Goal: Transaction & Acquisition: Purchase product/service

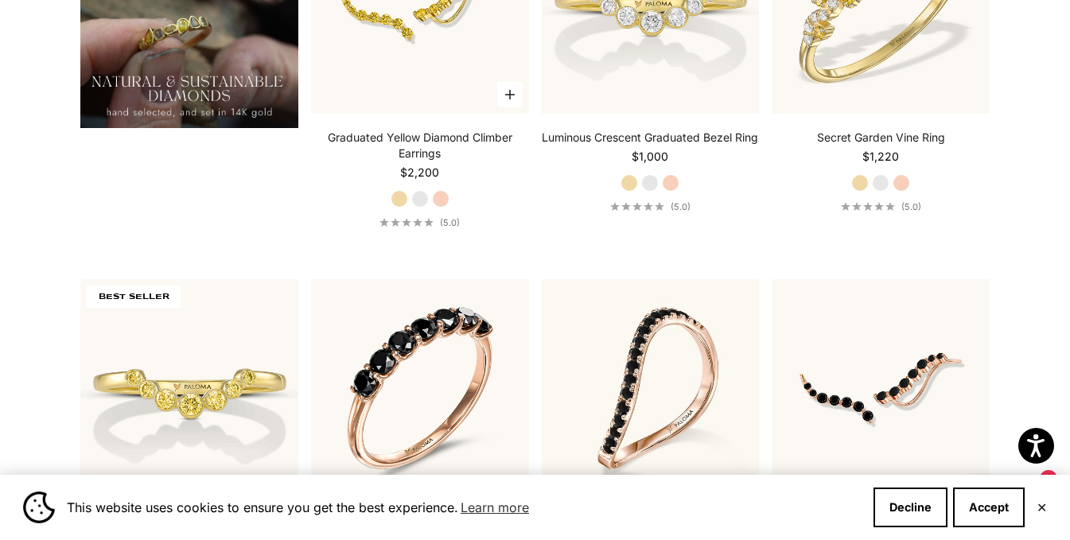
scroll to position [1591, 0]
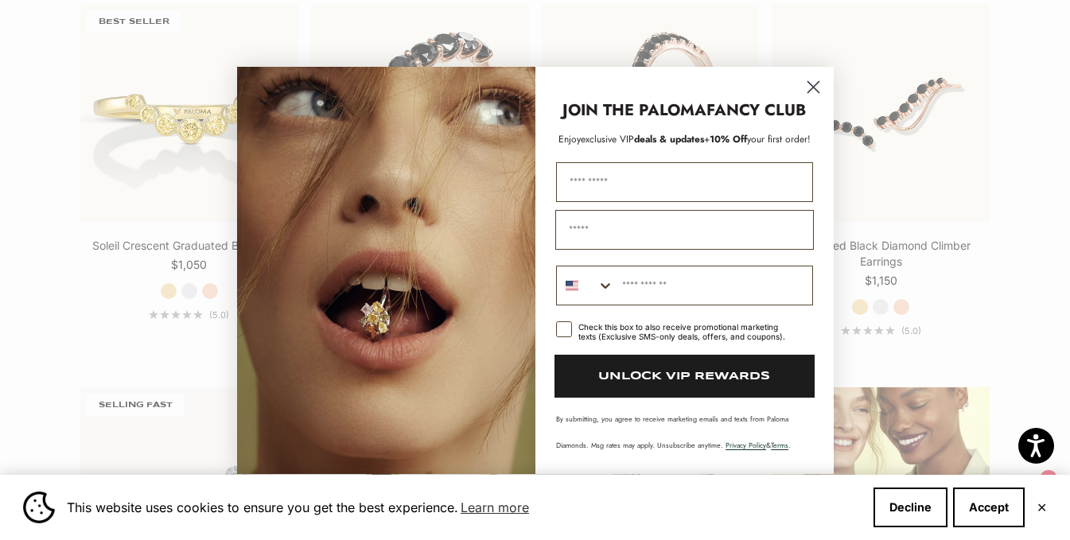
click at [824, 81] on circle "Close dialog" at bounding box center [813, 86] width 26 height 26
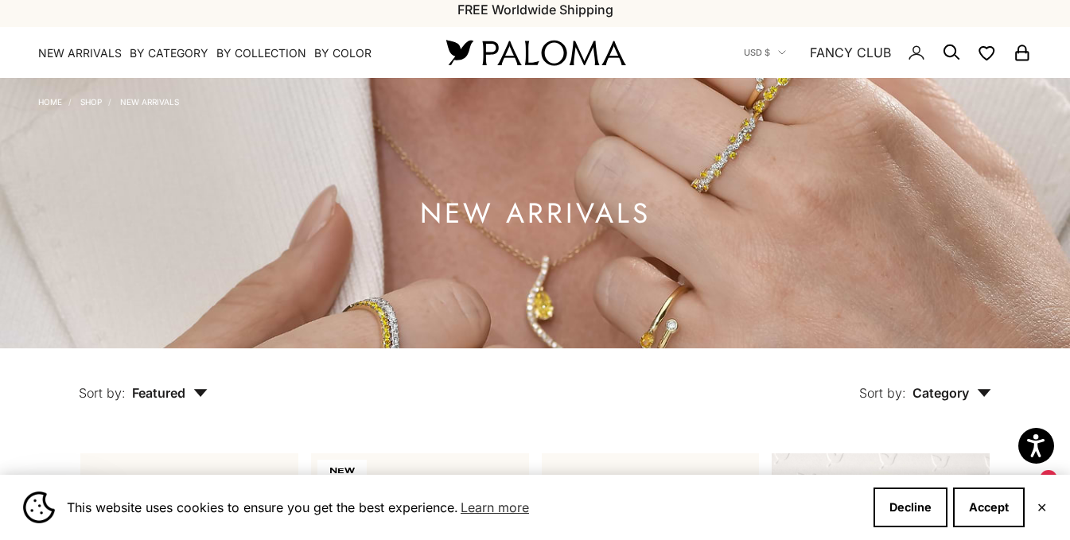
scroll to position [0, 0]
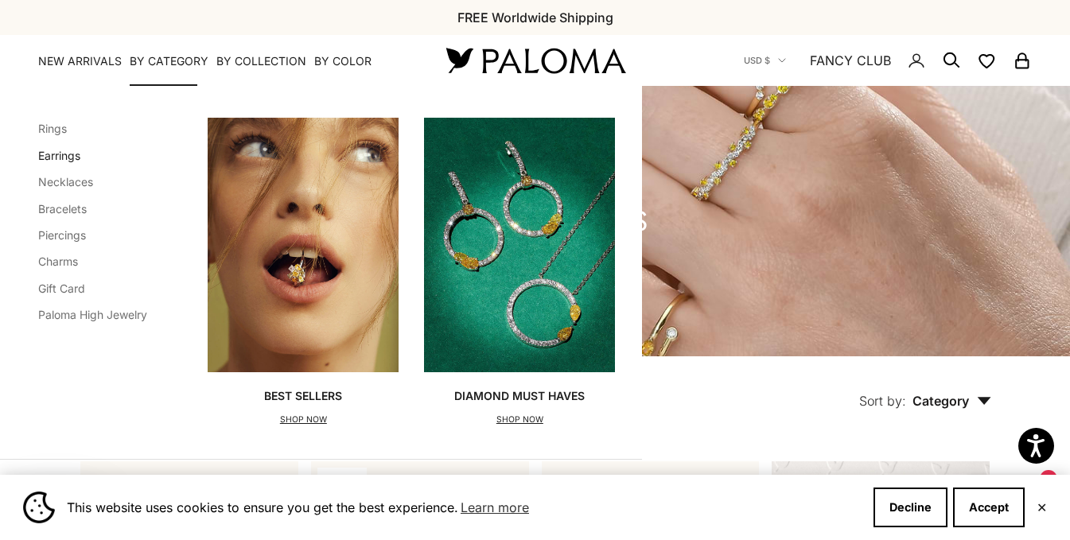
click at [79, 152] on link "Earrings" at bounding box center [59, 156] width 42 height 14
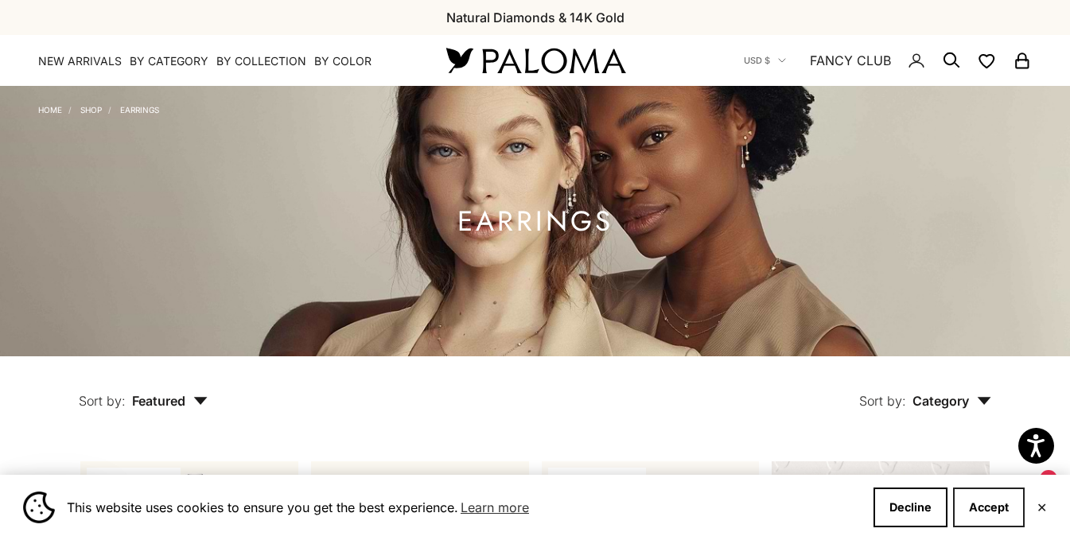
click at [999, 497] on button "Accept" at bounding box center [989, 508] width 72 height 40
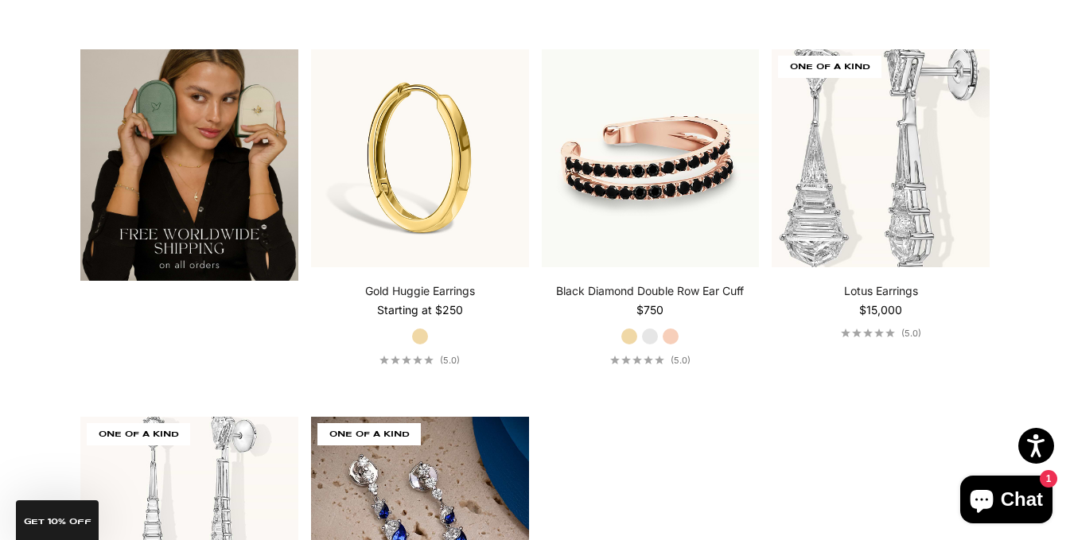
scroll to position [2610, 0]
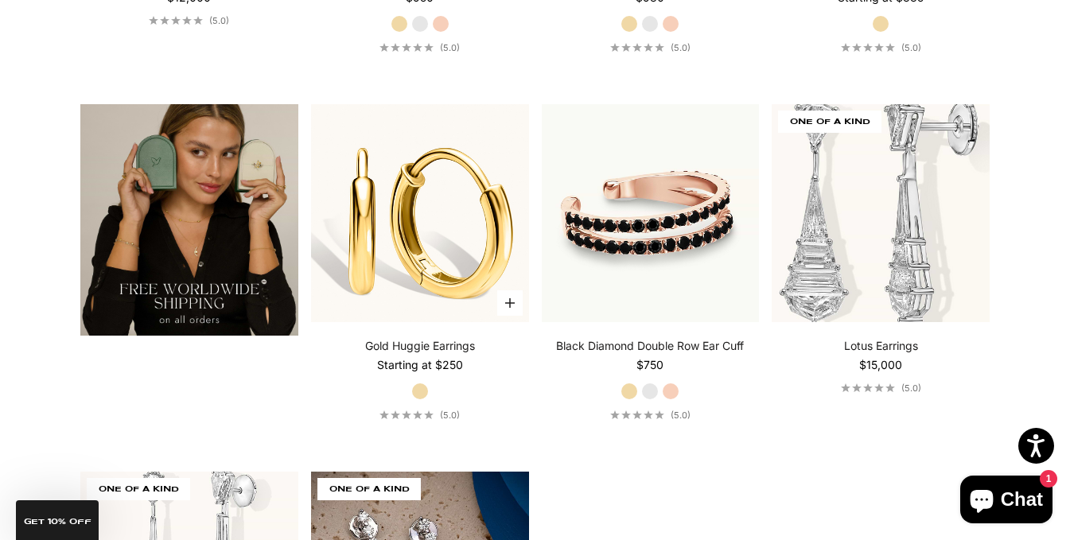
click at [416, 256] on img at bounding box center [420, 213] width 218 height 218
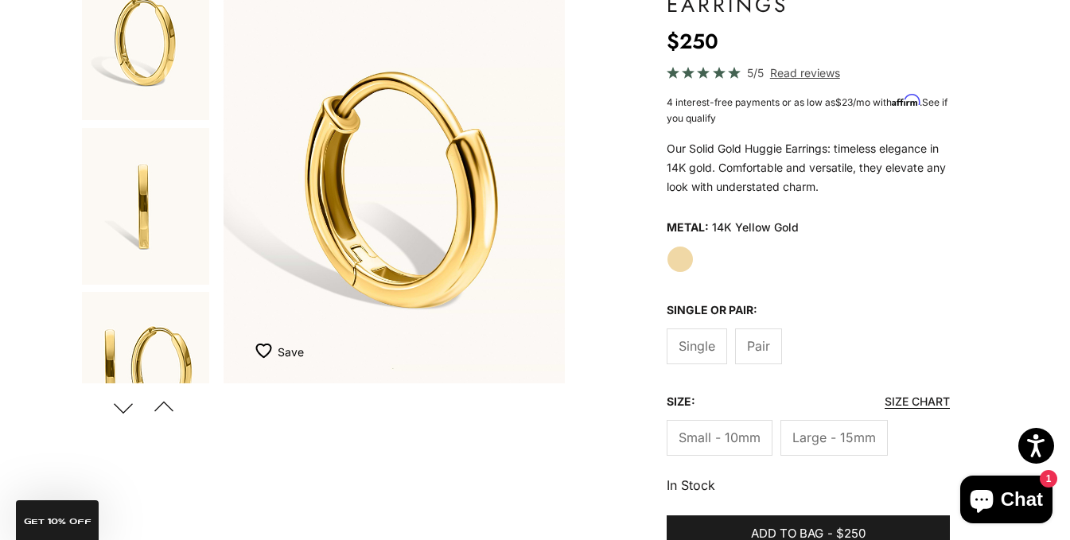
scroll to position [159, 0]
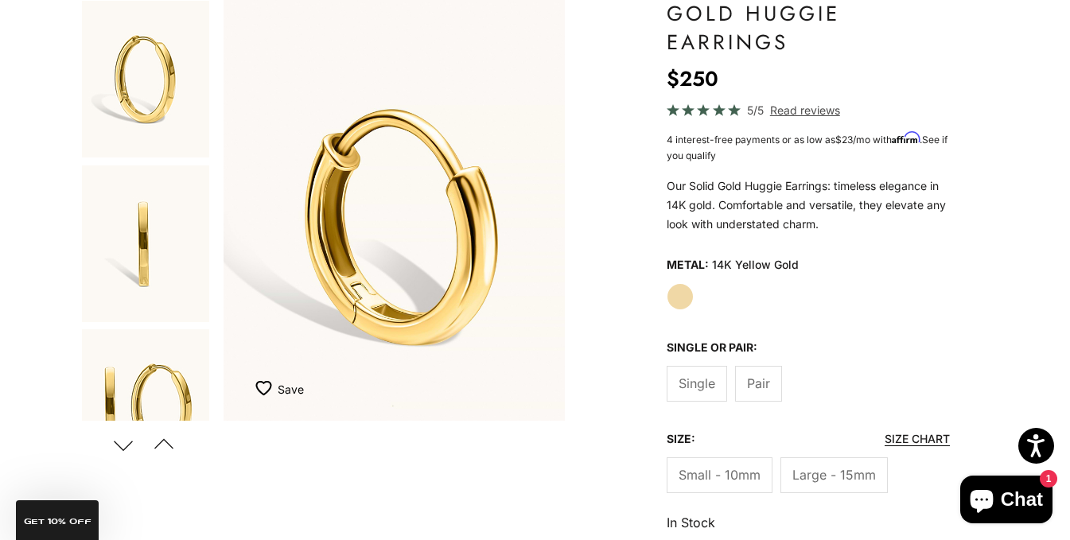
click at [165, 443] on button "Previous" at bounding box center [164, 445] width 36 height 37
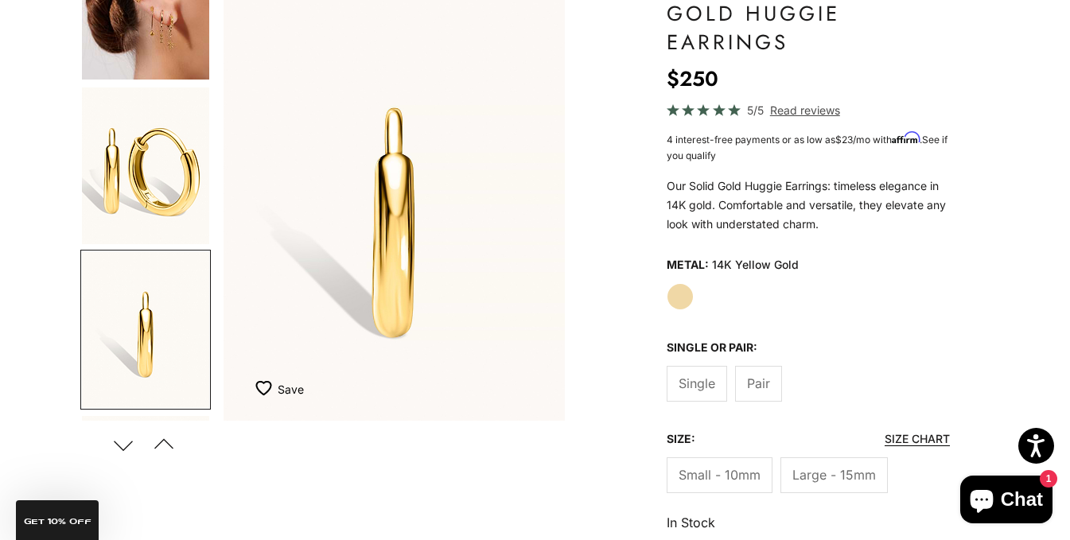
scroll to position [372, 0]
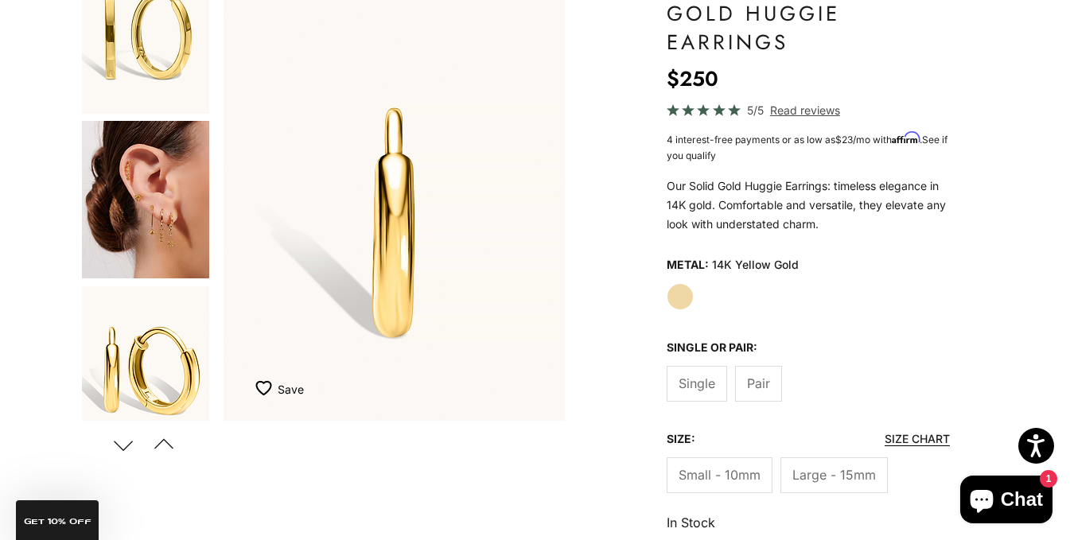
click at [167, 435] on button "Previous" at bounding box center [164, 445] width 36 height 37
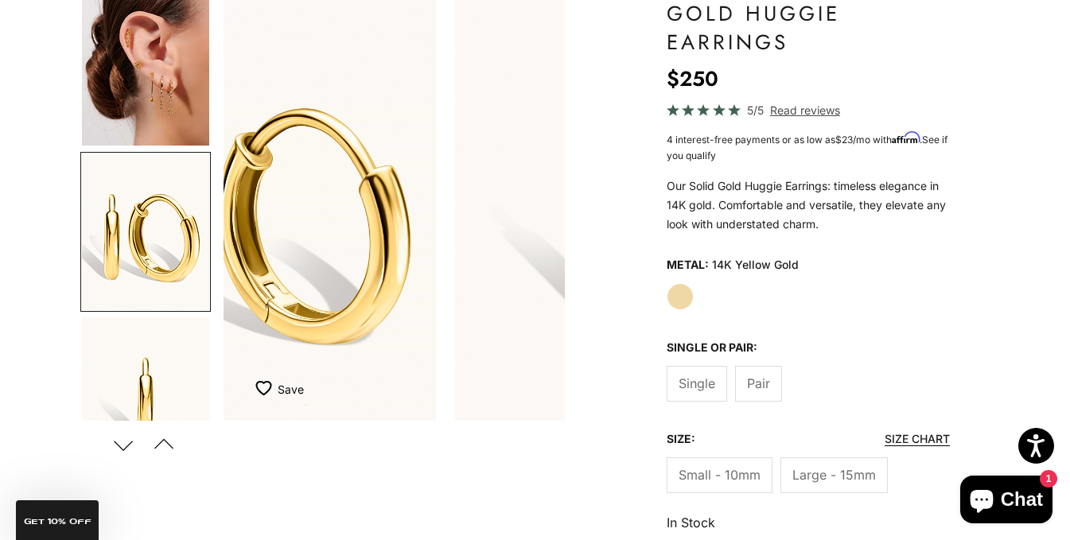
scroll to position [527, 0]
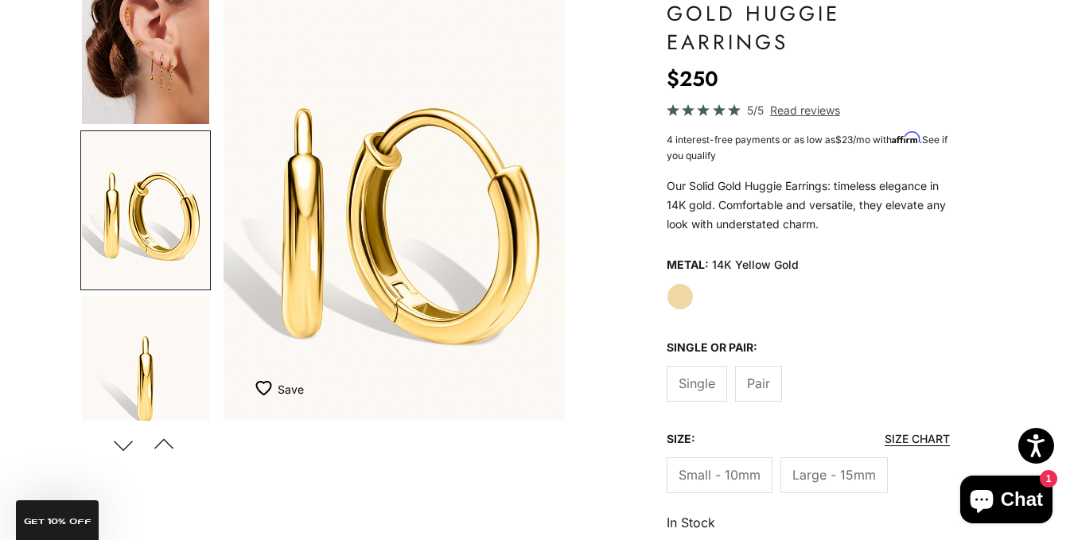
click at [167, 435] on button "Previous" at bounding box center [164, 445] width 36 height 37
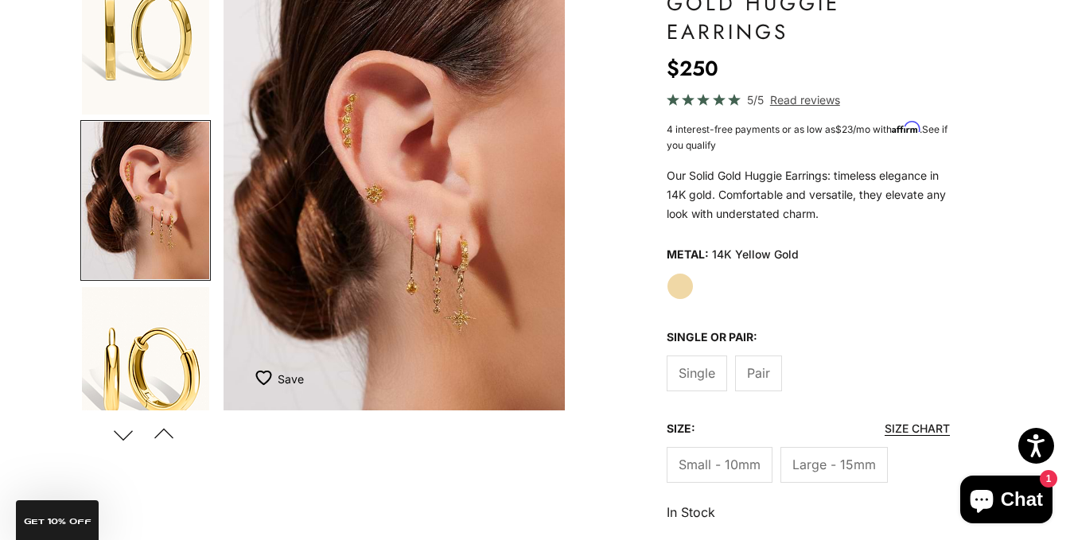
scroll to position [159, 0]
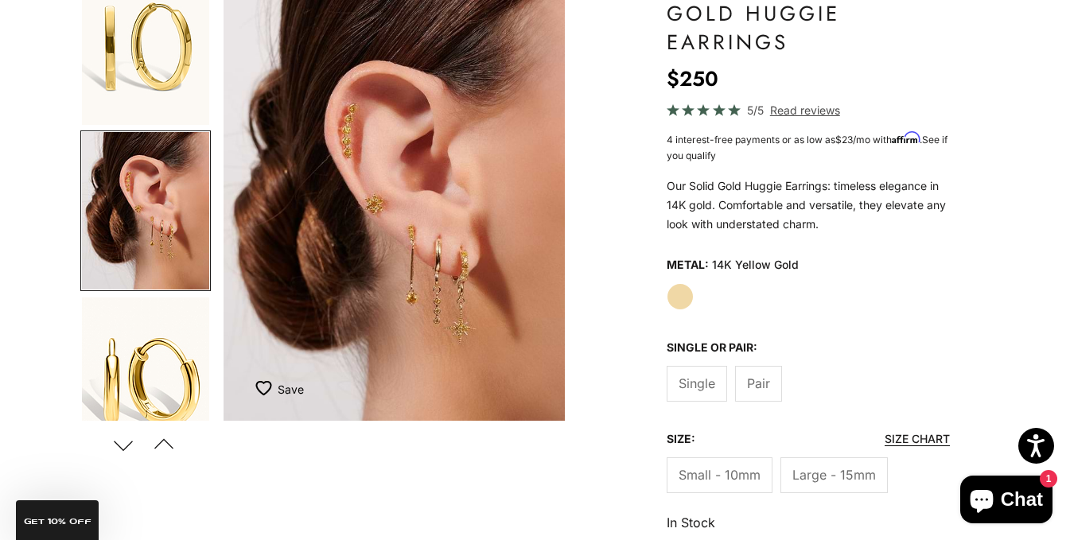
click at [773, 374] on label "Pair" at bounding box center [758, 384] width 47 height 36
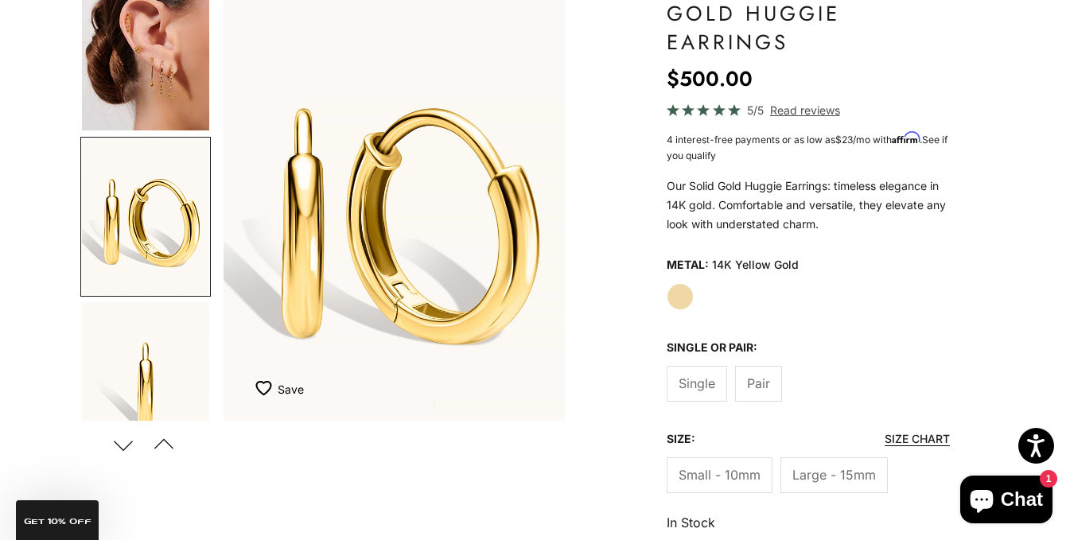
scroll to position [527, 0]
